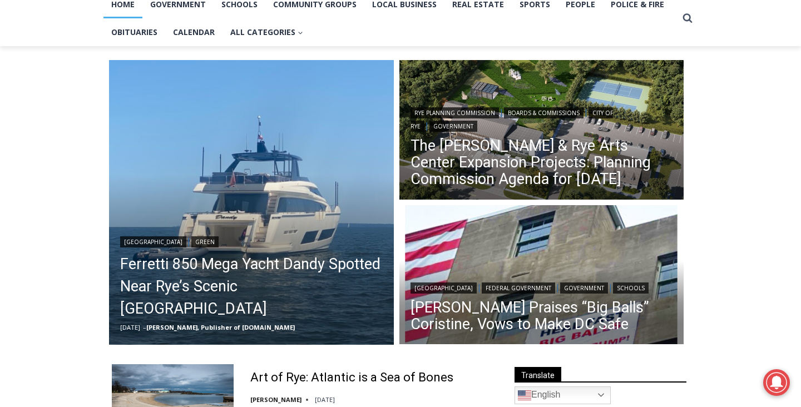
scroll to position [104, 0]
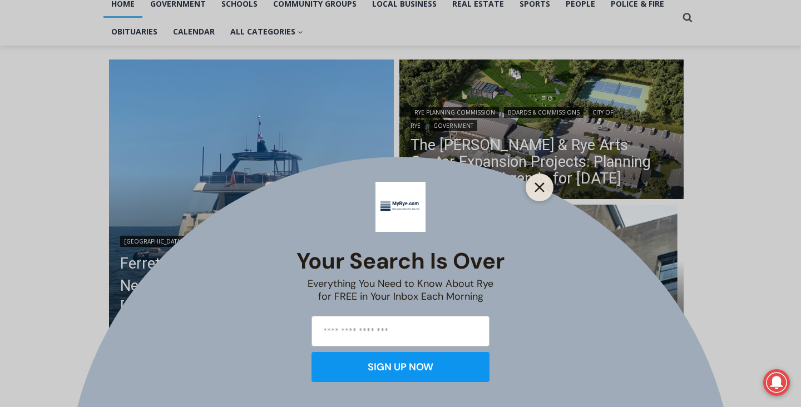
click at [538, 181] on button "Close" at bounding box center [540, 188] width 16 height 16
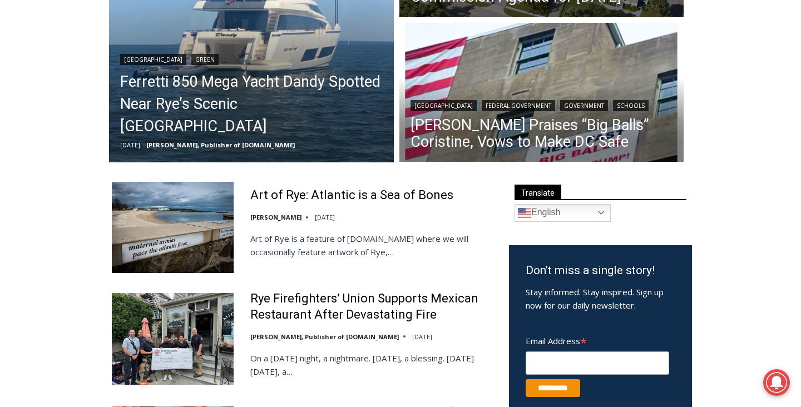
scroll to position [399, 0]
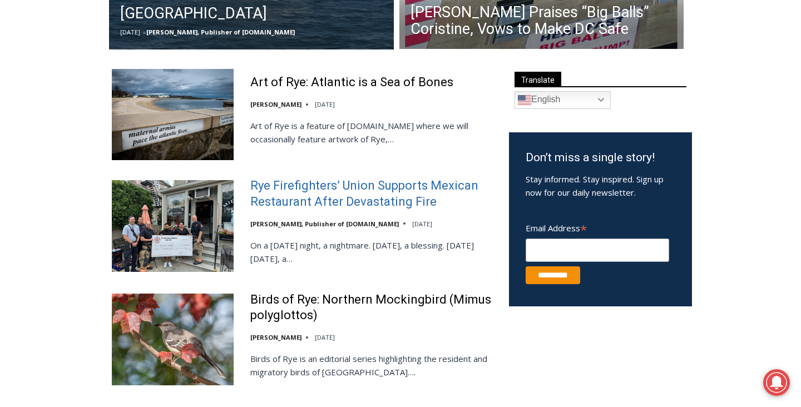
click at [407, 199] on link "Rye Firefighters’ Union Supports Mexican Restaurant After Devastating Fire" at bounding box center [372, 194] width 244 height 32
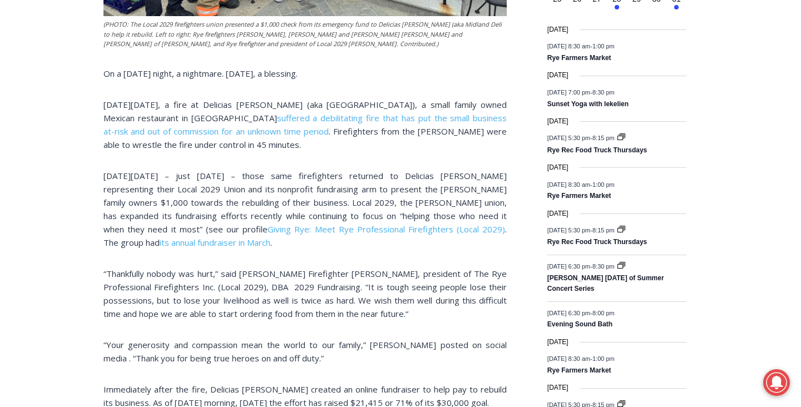
scroll to position [500, 0]
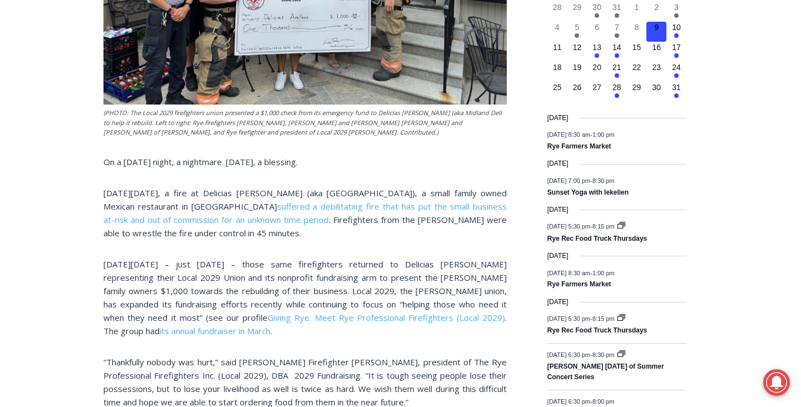
click at [280, 192] on p "On Monday, July 28, a fire at Delicias Arellano (aka Midland Deli), a small fam…" at bounding box center [304, 212] width 403 height 53
copy p "Arellano"
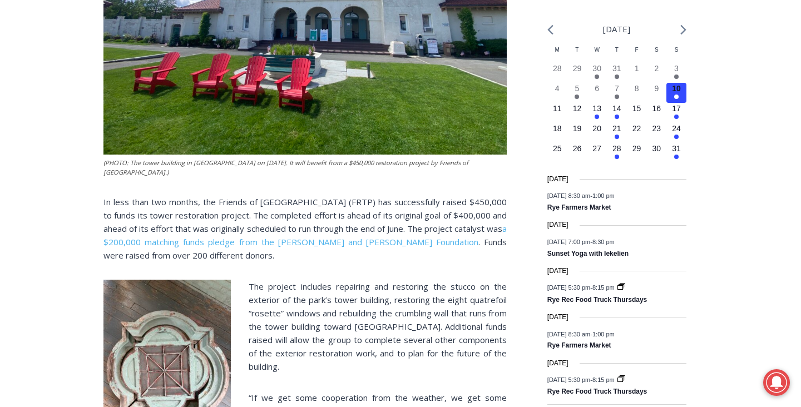
scroll to position [438, 0]
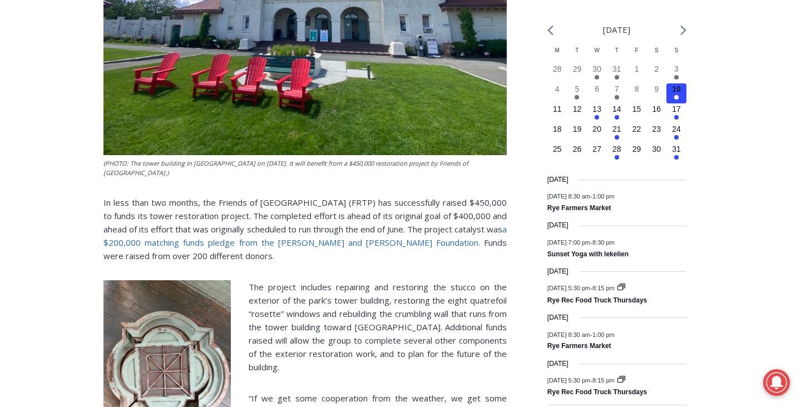
click at [326, 244] on link "a $200,000 matching funds pledge from the Sue and Edgar Wachenheim Foundation" at bounding box center [304, 236] width 403 height 24
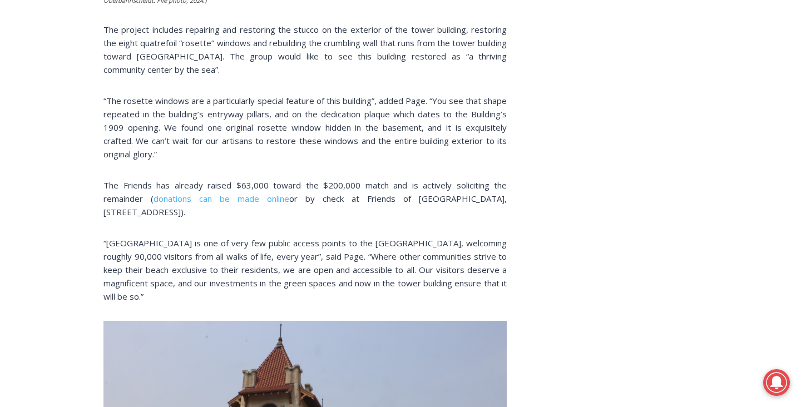
scroll to position [1503, 0]
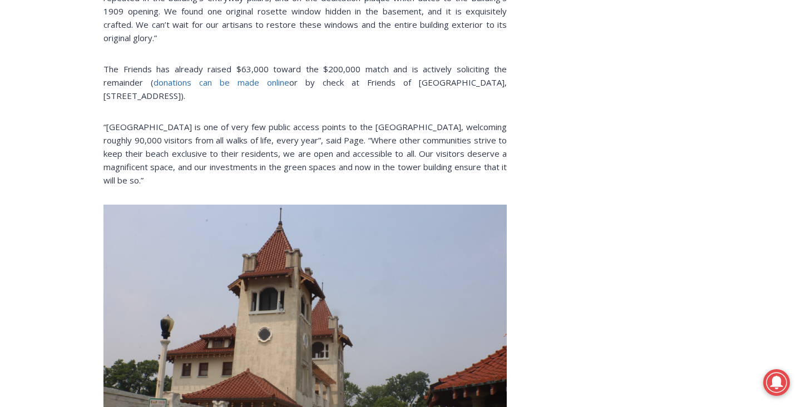
click at [239, 77] on link "donations can be made online" at bounding box center [221, 82] width 136 height 11
